Goal: Navigation & Orientation: Find specific page/section

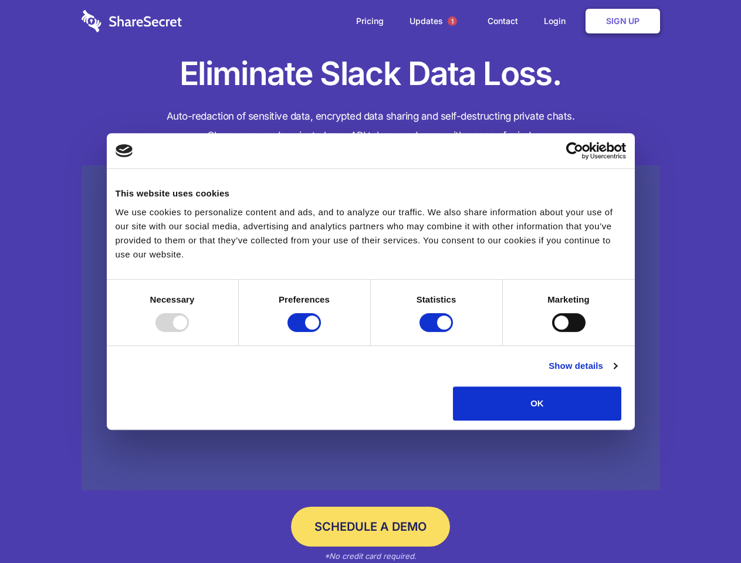
click at [189, 332] on div at bounding box center [171, 322] width 33 height 19
click at [321, 332] on input "Preferences" at bounding box center [303, 322] width 33 height 19
checkbox input "false"
click at [437, 332] on input "Statistics" at bounding box center [435, 322] width 33 height 19
checkbox input "false"
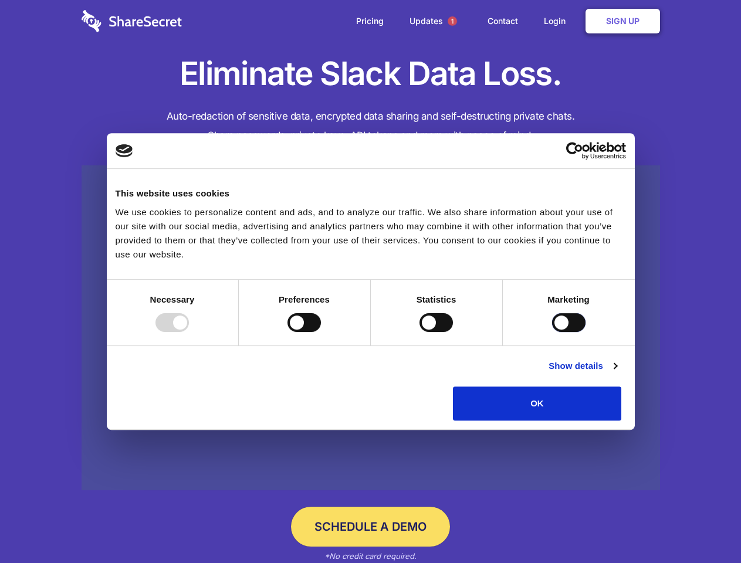
click at [552, 332] on input "Marketing" at bounding box center [568, 322] width 33 height 19
checkbox input "true"
click at [616, 373] on link "Show details" at bounding box center [582, 366] width 68 height 14
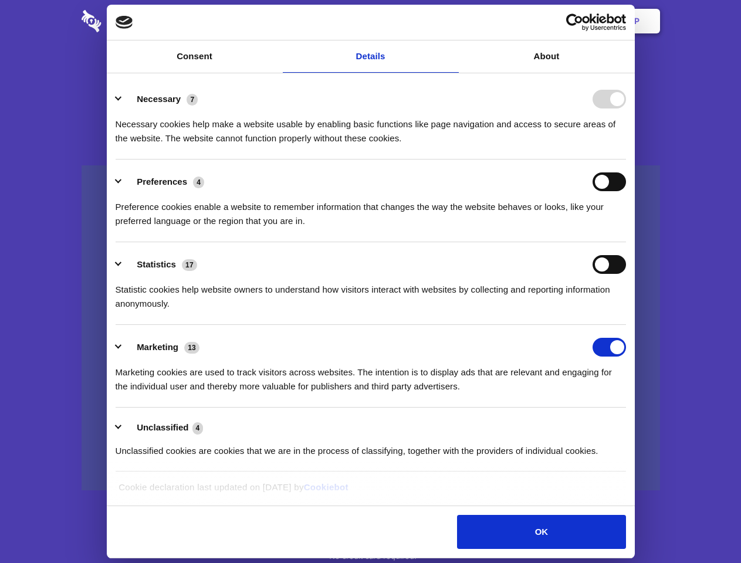
click at [626, 160] on li "Necessary 7 Necessary cookies help make a website usable by enabling basic func…" at bounding box center [371, 118] width 510 height 83
click at [452, 21] on span "1" at bounding box center [451, 20] width 9 height 9
